Goal: Navigation & Orientation: Find specific page/section

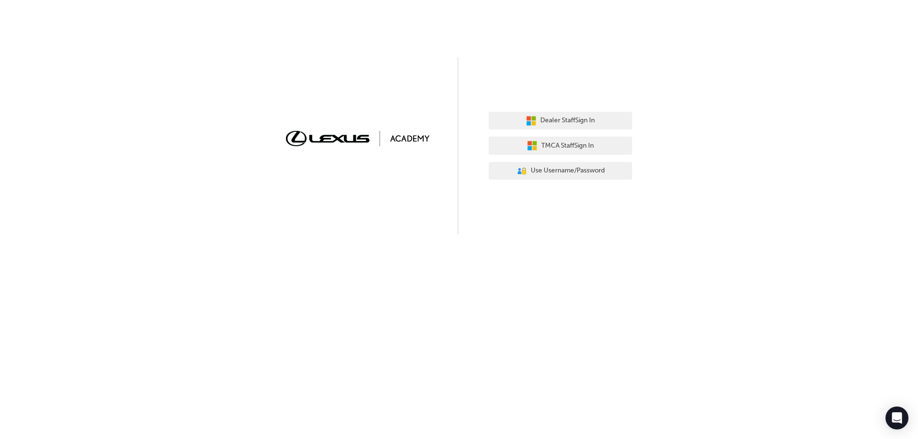
click at [667, 98] on div "Dealer Staff Sign In TMCA Staff Sign In User Authentication Icon - Blue Person,…" at bounding box center [459, 117] width 918 height 234
click at [601, 122] on button "Dealer Staff Sign In" at bounding box center [560, 121] width 143 height 18
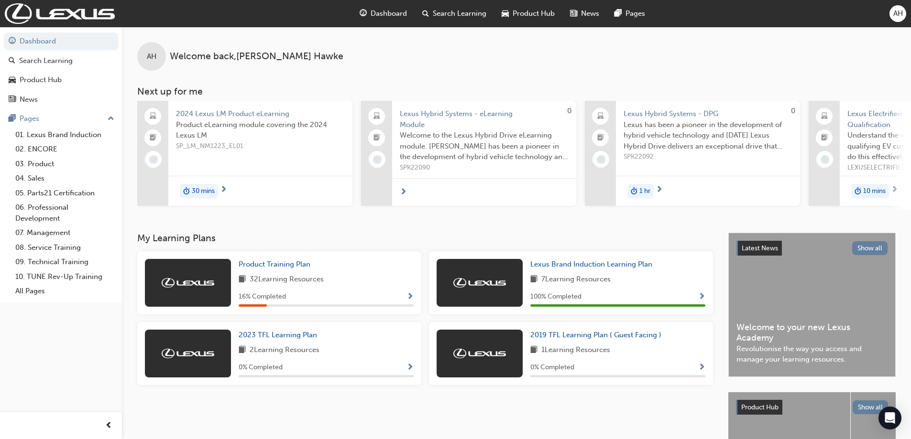
click at [383, 9] on span "Dashboard" at bounding box center [388, 13] width 36 height 11
click at [383, 10] on span "Dashboard" at bounding box center [388, 13] width 36 height 11
click at [378, 59] on div "AH Welcome back , [PERSON_NAME]" at bounding box center [516, 49] width 789 height 44
click at [373, 16] on span "Dashboard" at bounding box center [388, 13] width 36 height 11
drag, startPoint x: 389, startPoint y: 15, endPoint x: 460, endPoint y: 25, distance: 71.9
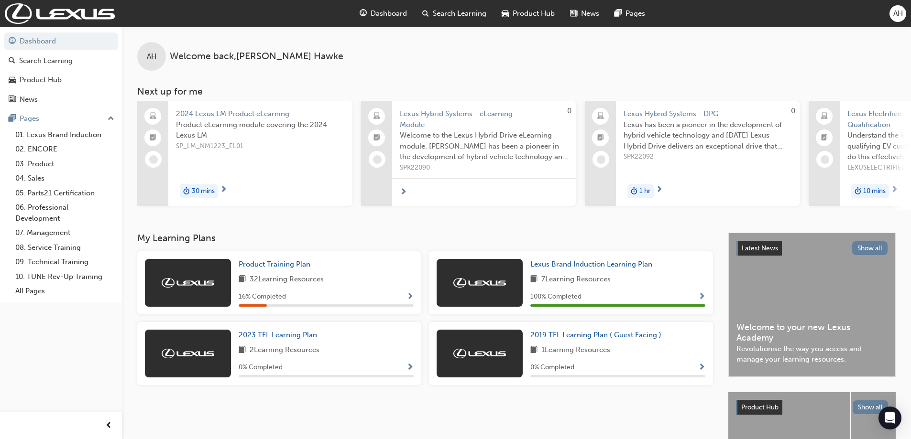
click at [389, 15] on span "Dashboard" at bounding box center [388, 13] width 36 height 11
click at [894, 11] on span "AH" at bounding box center [898, 13] width 10 height 11
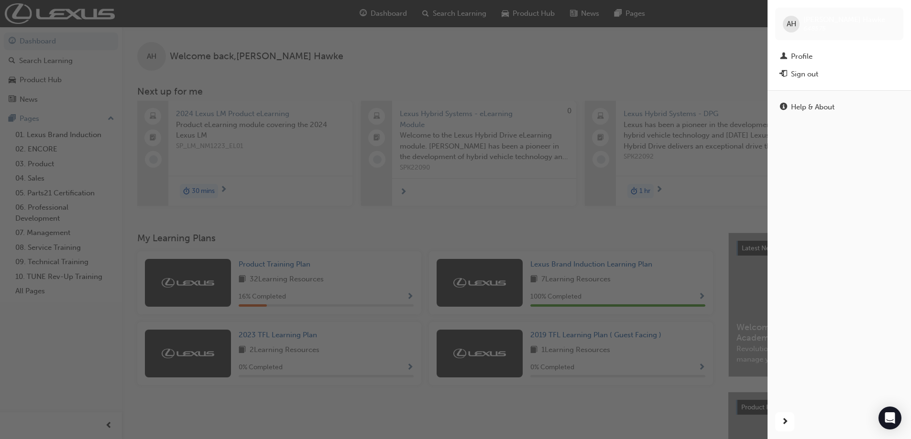
click at [892, 15] on div "AH [PERSON_NAME] 648575" at bounding box center [839, 24] width 128 height 33
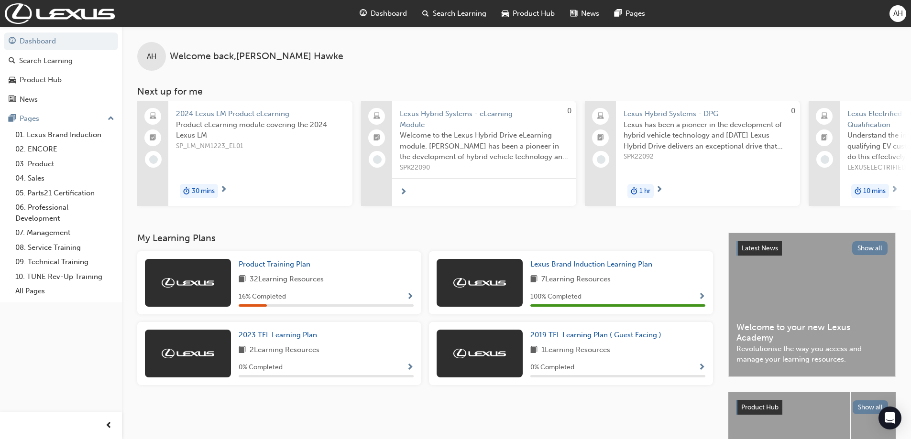
click at [501, 88] on h3 "Next up for me" at bounding box center [516, 91] width 789 height 11
click at [440, 50] on div "AH Welcome back , [PERSON_NAME]" at bounding box center [516, 49] width 789 height 44
click at [667, 78] on div "AH Welcome back , [PERSON_NAME] Next up for me 2024 Lexus LM Product eLearning …" at bounding box center [516, 118] width 789 height 183
